Goal: Task Accomplishment & Management: Manage account settings

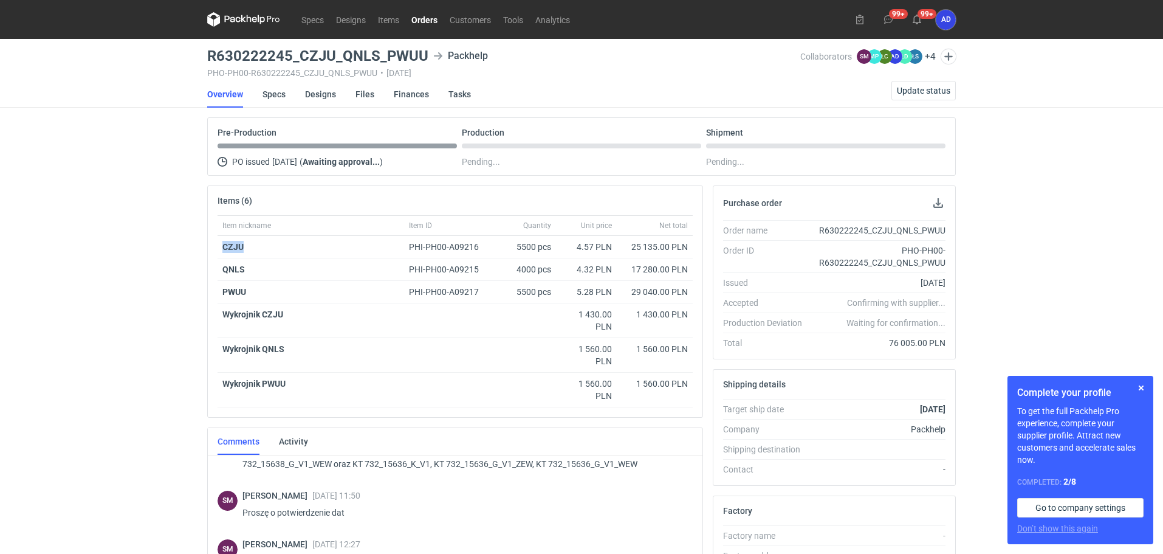
click at [427, 22] on link "Orders" at bounding box center [424, 19] width 38 height 15
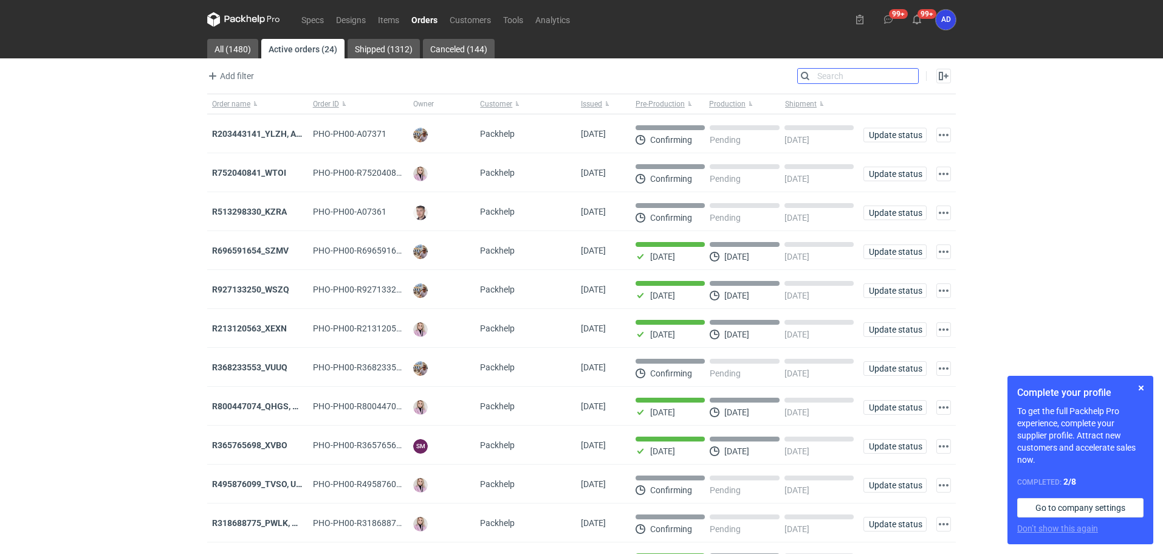
click at [908, 81] on input "Search" at bounding box center [858, 76] width 120 height 15
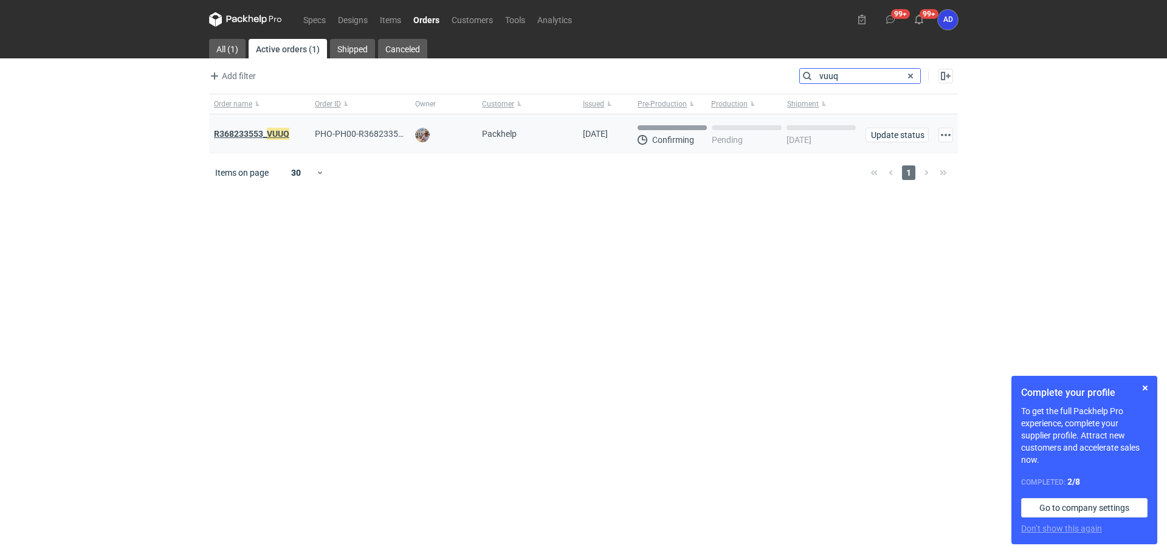
type input "vuuq"
click at [275, 132] on em "VUUQ" at bounding box center [278, 133] width 22 height 13
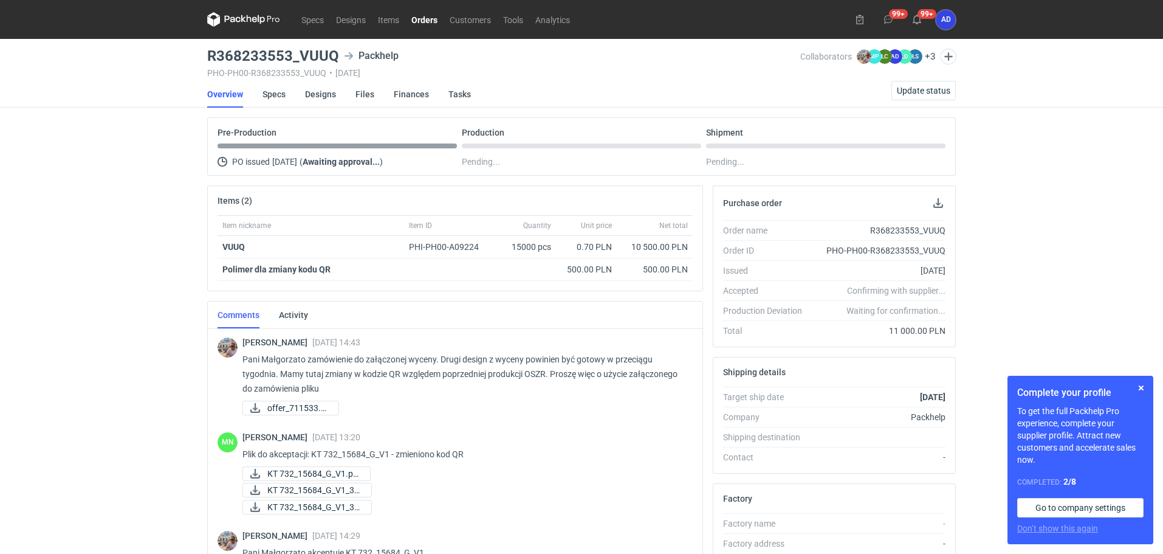
click at [425, 23] on link "Orders" at bounding box center [424, 19] width 38 height 15
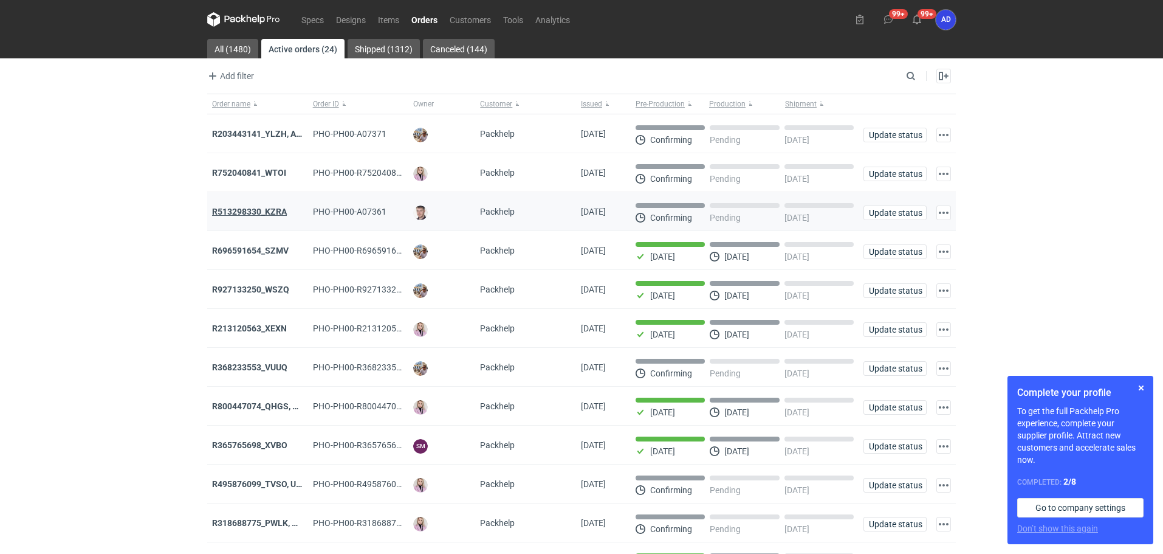
click at [261, 213] on strong "R513298330_KZRA" at bounding box center [249, 212] width 75 height 10
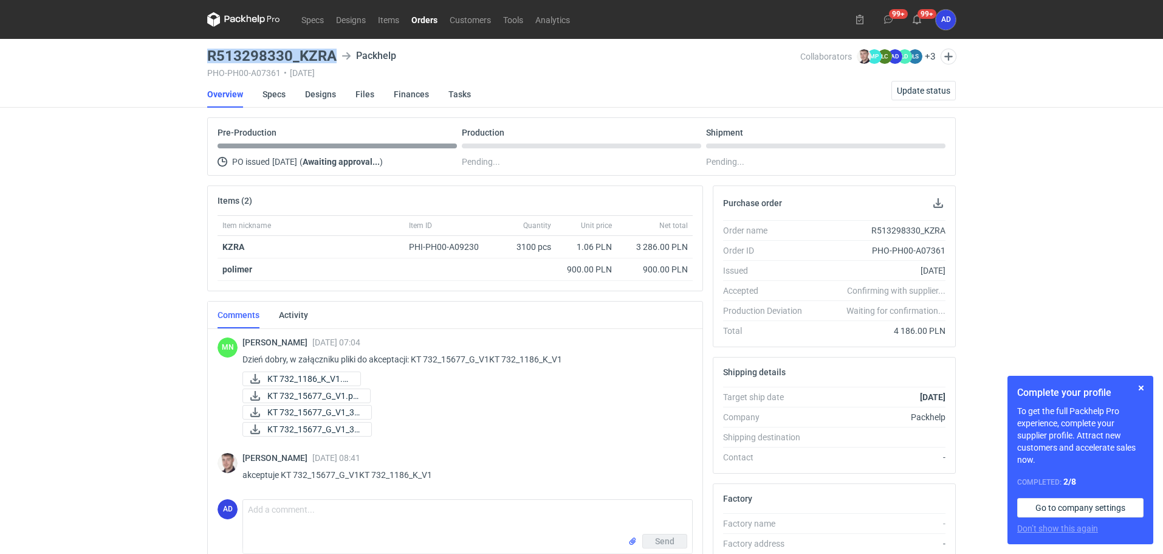
drag, startPoint x: 336, startPoint y: 55, endPoint x: 208, endPoint y: 61, distance: 127.8
click at [208, 61] on h3 "R513298330_KZRA" at bounding box center [271, 56] width 129 height 15
copy h3 "R513298330_KZRA"
